Goal: Task Accomplishment & Management: Manage account settings

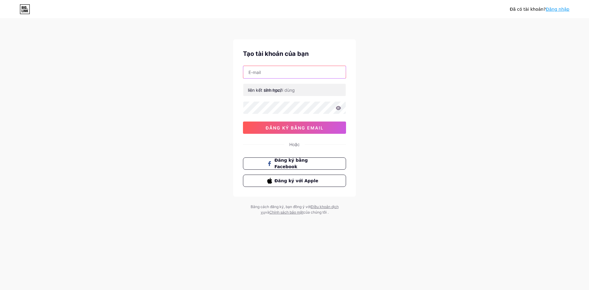
click at [273, 74] on input "text" at bounding box center [294, 72] width 102 height 12
click at [293, 125] on font "đăng ký bằng email" at bounding box center [295, 127] width 58 height 5
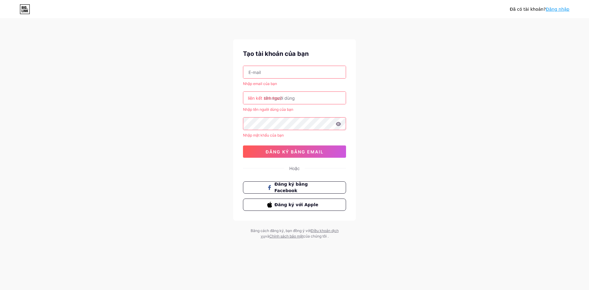
click at [259, 71] on input "text" at bounding box center [294, 72] width 102 height 12
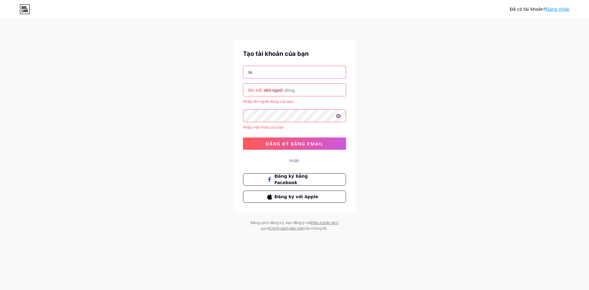
type input "hi"
click at [560, 11] on font "Đăng nhập" at bounding box center [558, 9] width 24 height 5
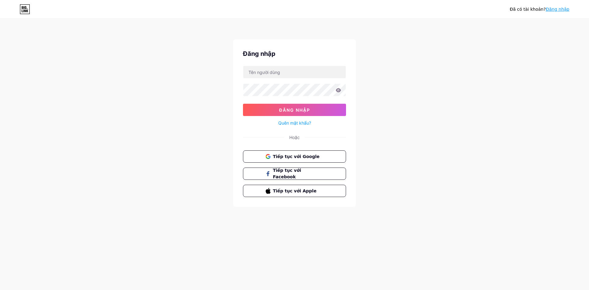
click at [309, 78] on div at bounding box center [294, 72] width 103 height 13
click at [309, 75] on input "text" at bounding box center [294, 72] width 102 height 12
type input "[EMAIL_ADDRESS][DOMAIN_NAME]"
click at [243, 104] on button "Đăng nhập" at bounding box center [294, 110] width 103 height 12
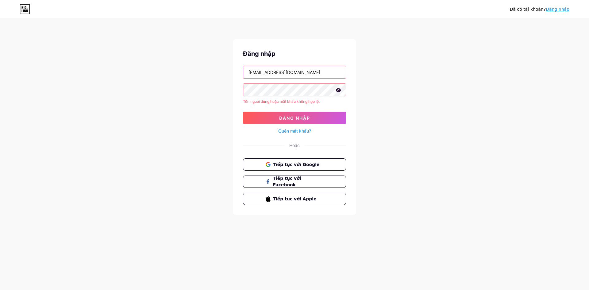
click at [301, 74] on input "[EMAIL_ADDRESS][DOMAIN_NAME]" at bounding box center [294, 72] width 102 height 12
click at [300, 182] on font "Tiếp tục với Facebook" at bounding box center [286, 182] width 29 height 12
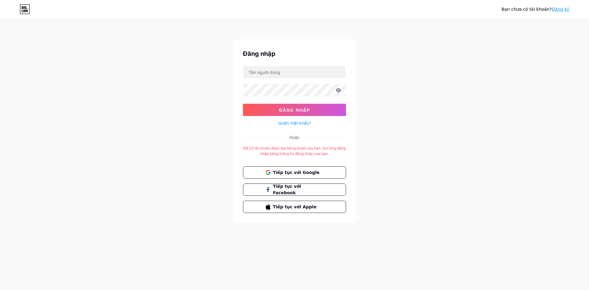
click at [305, 119] on div "Quên mật khẩu?" at bounding box center [294, 121] width 103 height 11
click at [304, 121] on font "Quên mật khẩu?" at bounding box center [294, 122] width 33 height 5
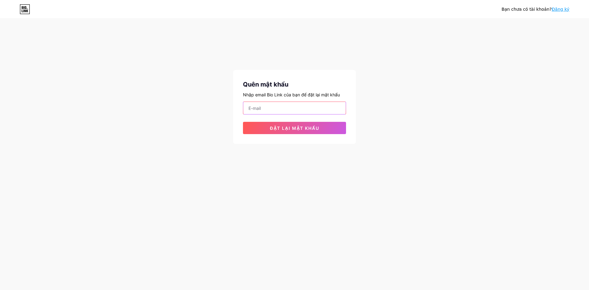
click at [305, 111] on input "email" at bounding box center [294, 108] width 102 height 12
type input "[EMAIL_ADDRESS][DOMAIN_NAME]"
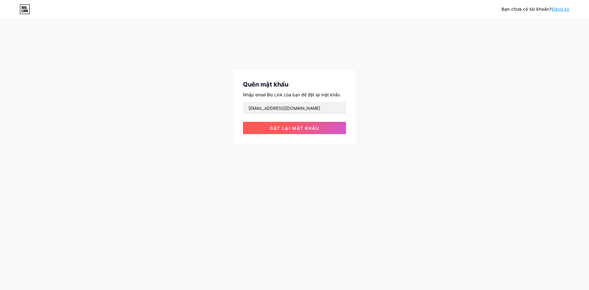
click at [298, 125] on font "Đặt lại mật khẩu" at bounding box center [294, 127] width 49 height 5
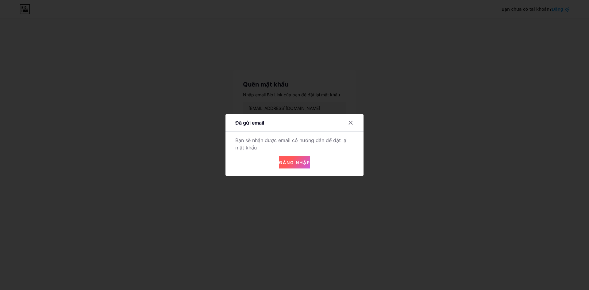
click at [306, 159] on button "Đăng nhập" at bounding box center [294, 162] width 31 height 12
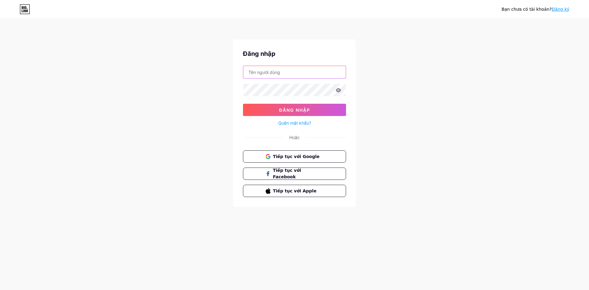
click at [286, 72] on input "text" at bounding box center [294, 72] width 102 height 12
type input "[EMAIL_ADDRESS][DOMAIN_NAME]"
click at [243, 104] on button "Đăng nhập" at bounding box center [294, 110] width 103 height 12
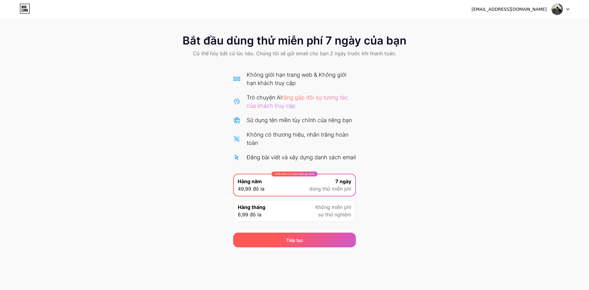
click at [325, 247] on div "Tiếp tục" at bounding box center [294, 239] width 123 height 15
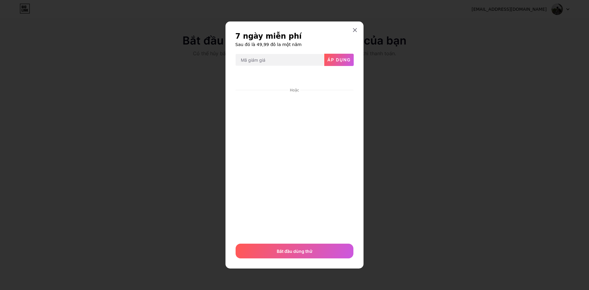
click at [336, 239] on div "Hoặc Bắt đầu dùng thử" at bounding box center [294, 165] width 118 height 188
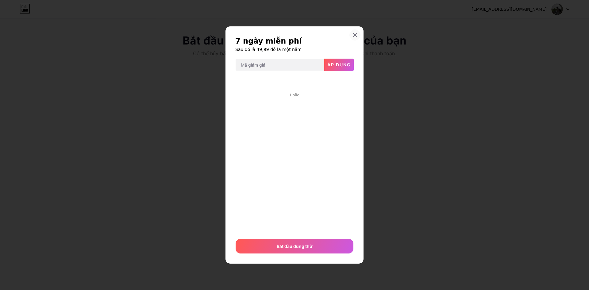
click at [356, 37] on icon at bounding box center [354, 35] width 5 height 5
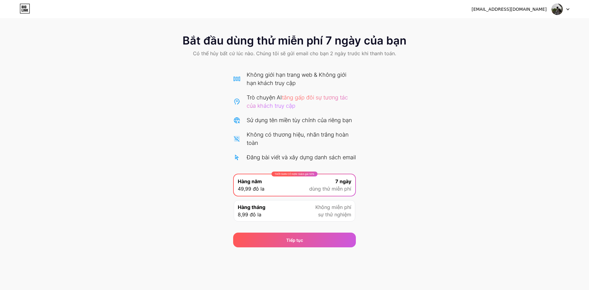
click at [293, 196] on div "THỜI GIAN CÓ HẠN: Giảm giá 50% Hàng năm 49,99 đô la 7 ngày dùng thử miễn phí" at bounding box center [294, 184] width 121 height 21
click at [303, 116] on div "Không giới hạn trang web & Không giới hạn khách truy cập Trò chuyện AI tăng gấp…" at bounding box center [294, 116] width 123 height 91
drag, startPoint x: 309, startPoint y: 99, endPoint x: 246, endPoint y: 94, distance: 63.1
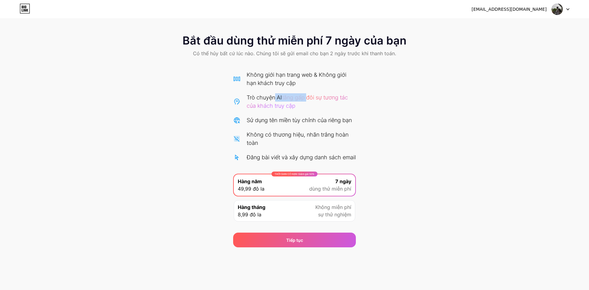
click at [260, 94] on div "Trò chuyện AI tăng gấp đôi sự tương tác của khách truy cập" at bounding box center [301, 101] width 109 height 17
click at [356, 125] on div "Bắt đầu dùng thử miễn phí 7 ngày của bạn Có thể hủy bất cứ lúc nào. Chúng tôi s…" at bounding box center [294, 137] width 589 height 219
click at [560, 8] on img at bounding box center [557, 9] width 12 height 12
click at [550, 32] on li "Đăng xuất" at bounding box center [531, 25] width 76 height 17
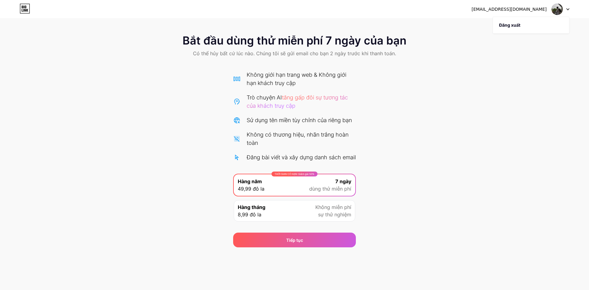
click at [28, 13] on icon at bounding box center [25, 9] width 10 height 10
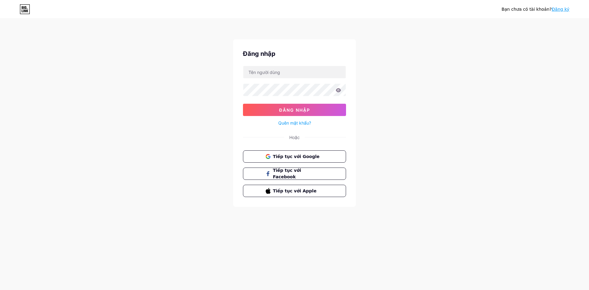
click at [28, 13] on icon at bounding box center [25, 9] width 10 height 10
